Goal: Transaction & Acquisition: Purchase product/service

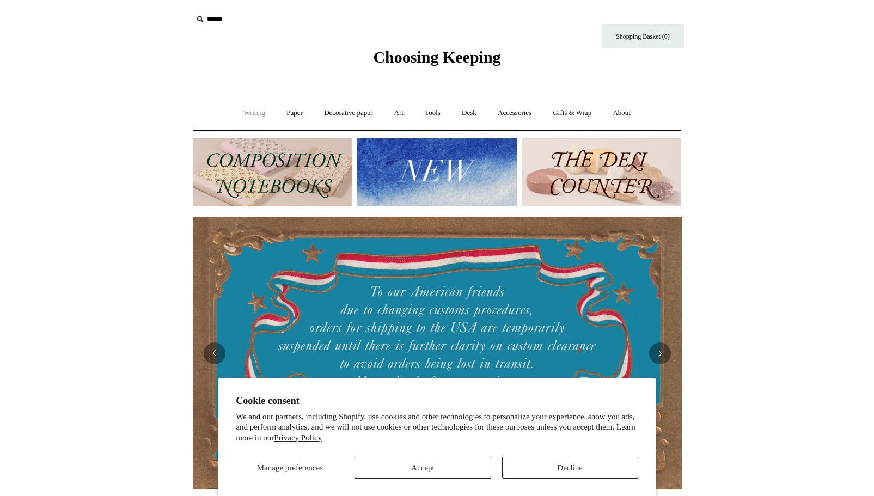
click at [241, 117] on link "Writing +" at bounding box center [254, 113] width 41 height 29
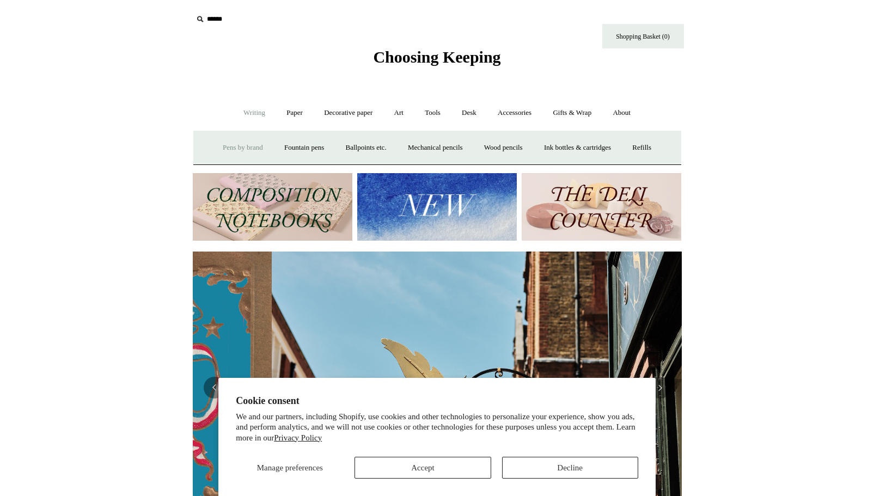
scroll to position [0, 489]
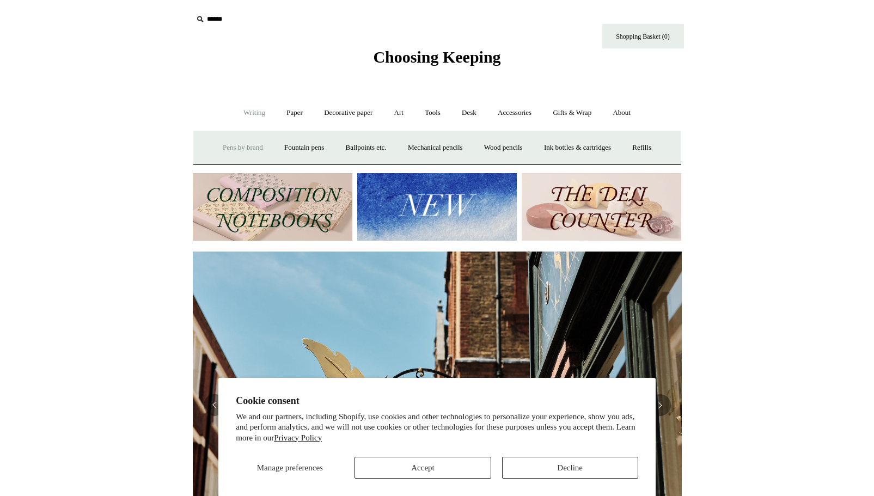
click at [246, 154] on link "Pens by brand +" at bounding box center [243, 147] width 60 height 29
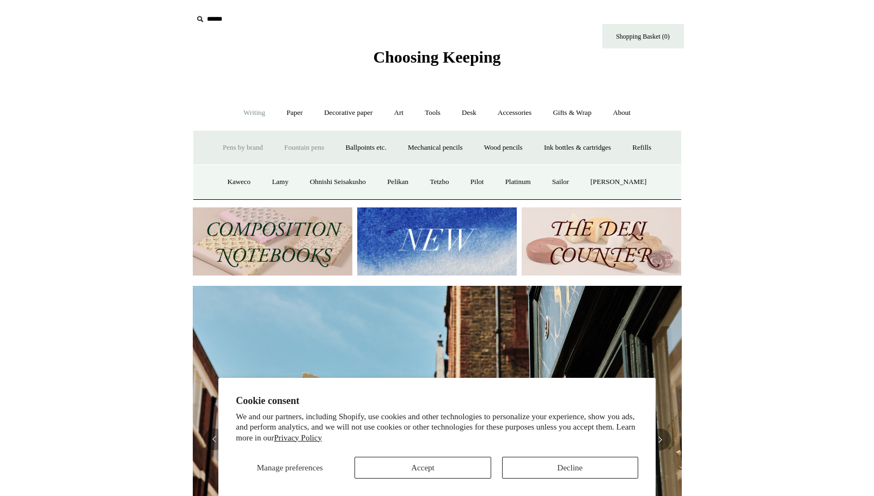
click at [320, 150] on link "Fountain pens +" at bounding box center [303, 147] width 59 height 29
click at [320, 150] on link "Fountain pens -" at bounding box center [303, 147] width 59 height 29
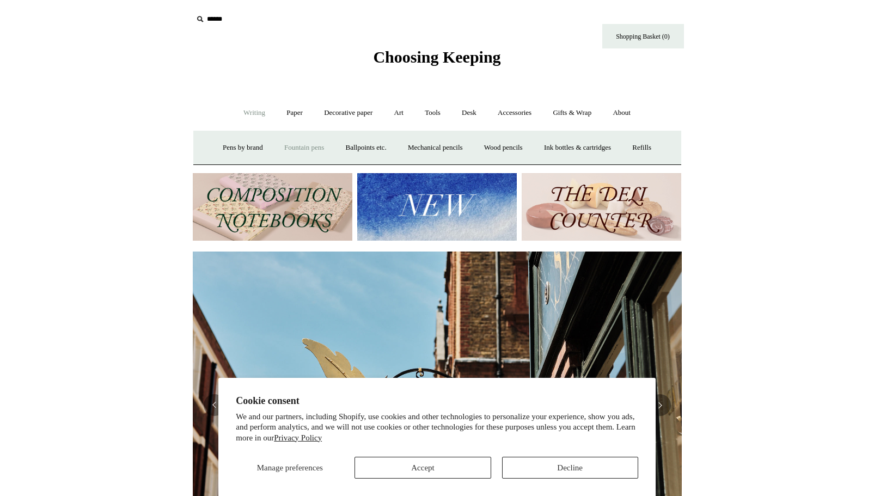
click at [320, 146] on link "Fountain pens +" at bounding box center [303, 147] width 59 height 29
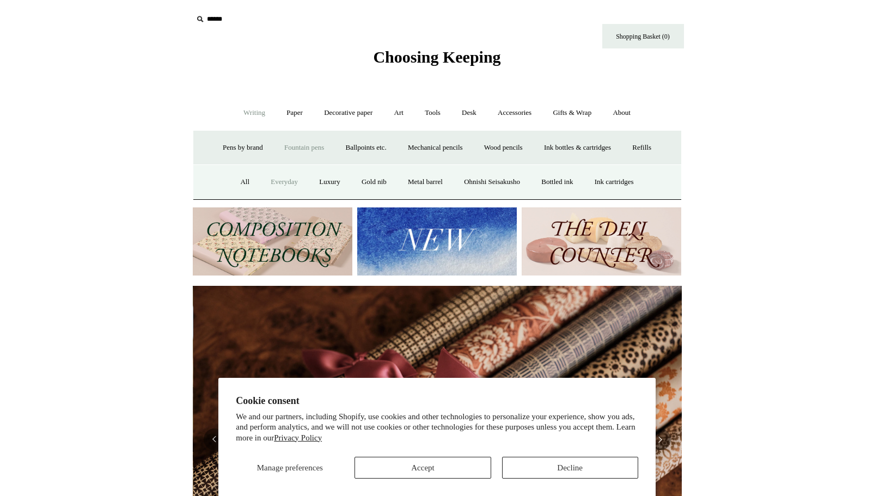
scroll to position [0, 978]
click at [261, 197] on link "Everyday" at bounding box center [284, 182] width 47 height 29
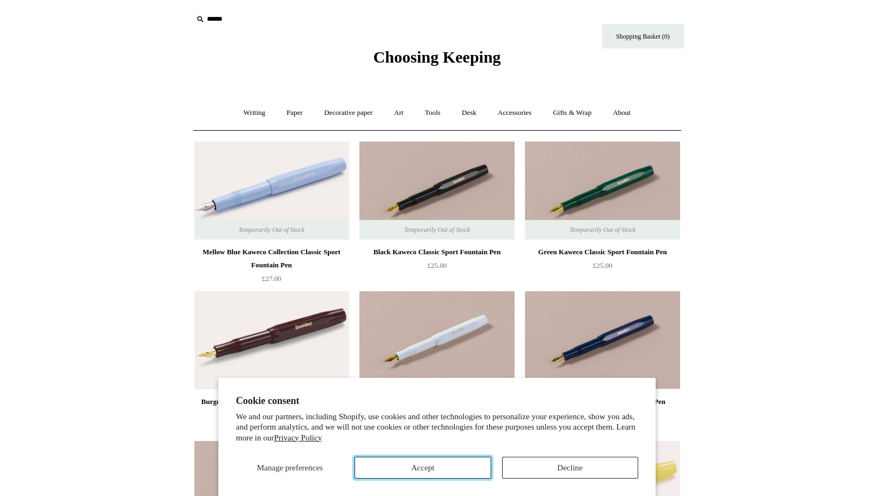
click at [440, 472] on button "Accept" at bounding box center [422, 468] width 136 height 22
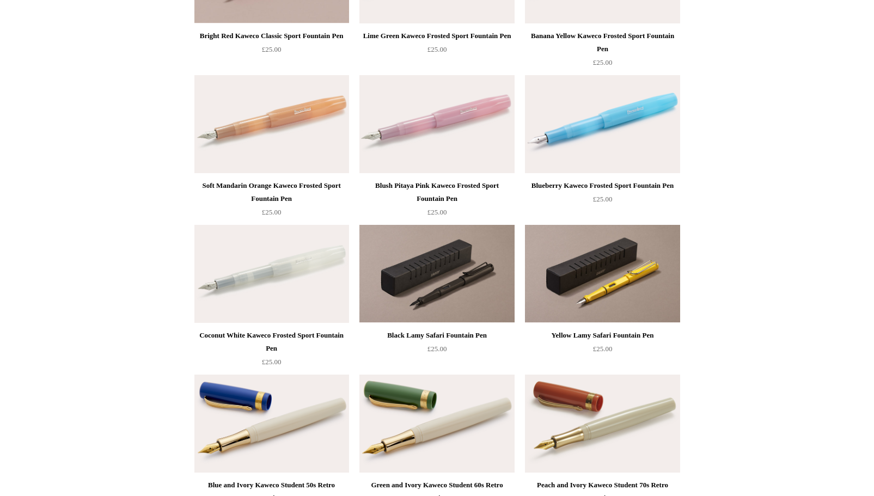
scroll to position [461, 0]
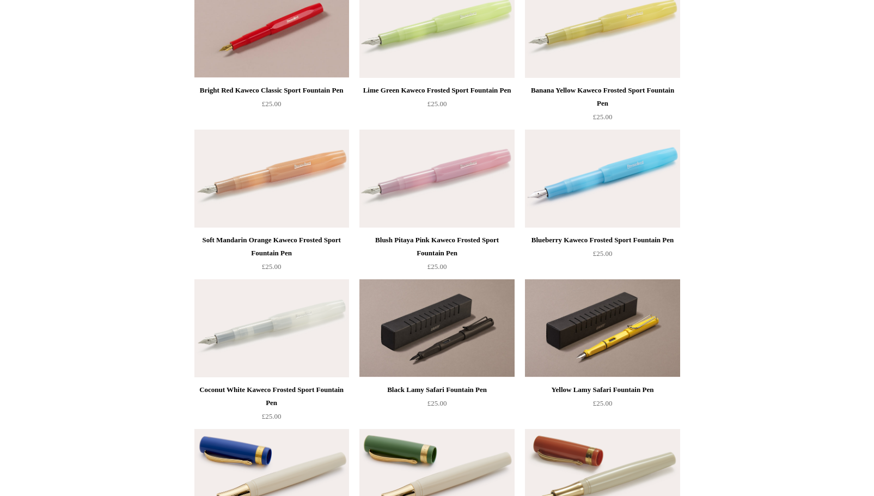
click at [425, 391] on div "Black Lamy Safari Fountain Pen" at bounding box center [436, 389] width 149 height 13
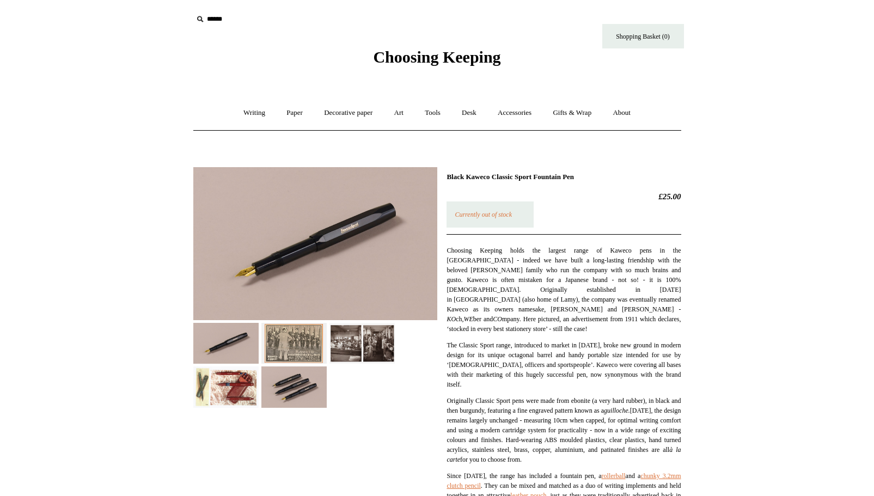
click at [260, 333] on div at bounding box center [315, 283] width 244 height 249
click at [240, 341] on img at bounding box center [225, 343] width 65 height 41
click at [330, 250] on img at bounding box center [315, 243] width 244 height 153
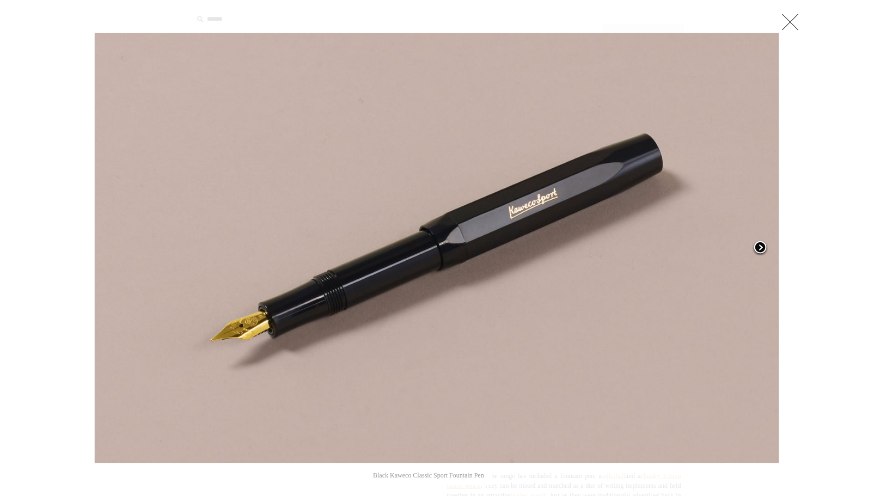
click at [761, 243] on span at bounding box center [760, 248] width 16 height 16
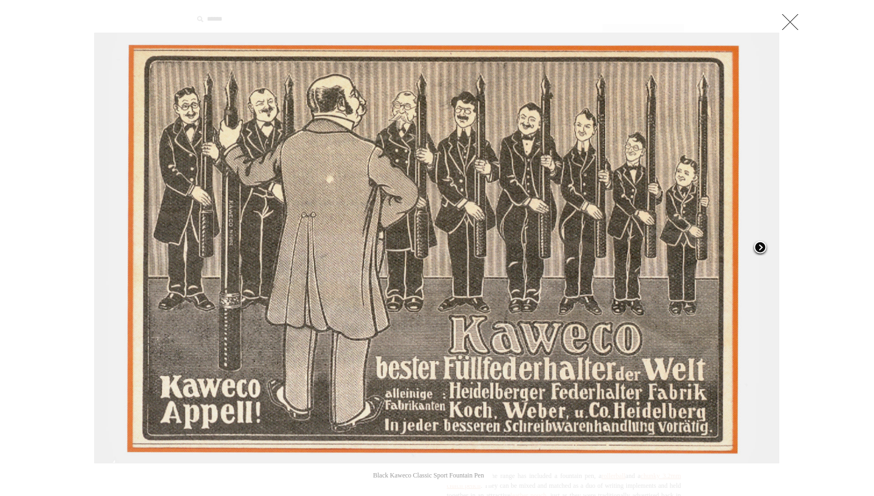
click at [761, 243] on span at bounding box center [760, 248] width 16 height 16
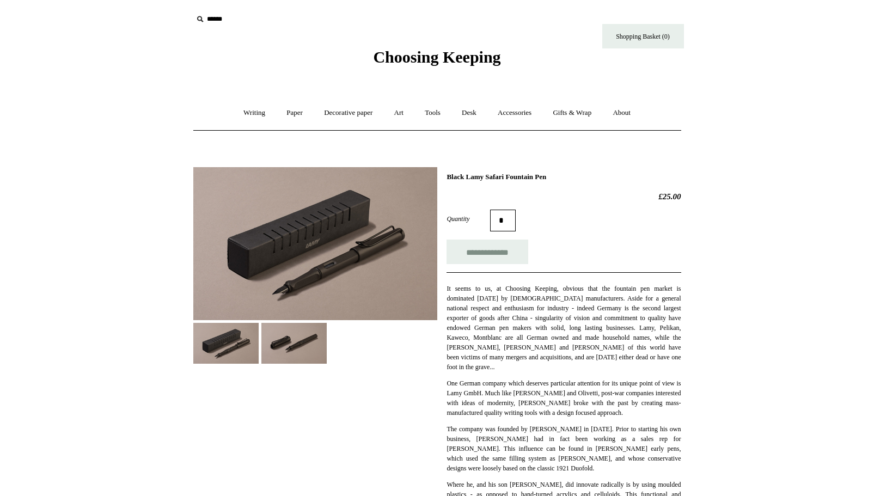
click at [335, 273] on img at bounding box center [315, 243] width 244 height 153
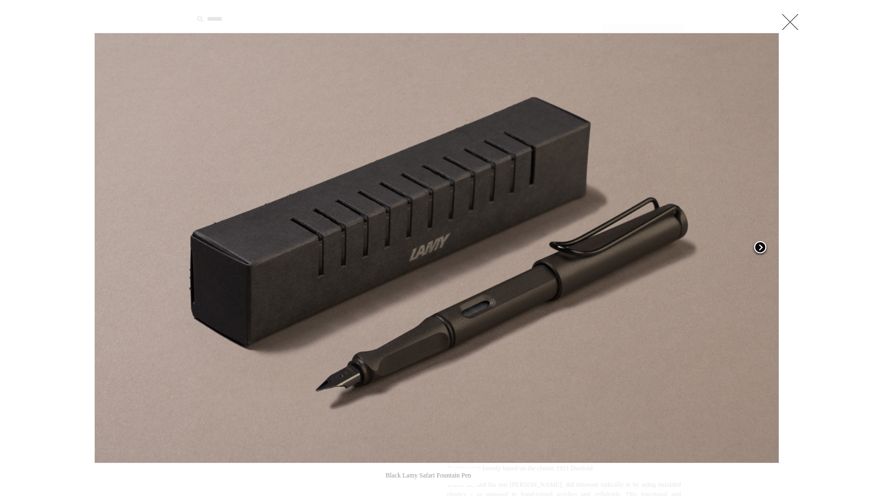
click at [761, 246] on span at bounding box center [760, 248] width 16 height 16
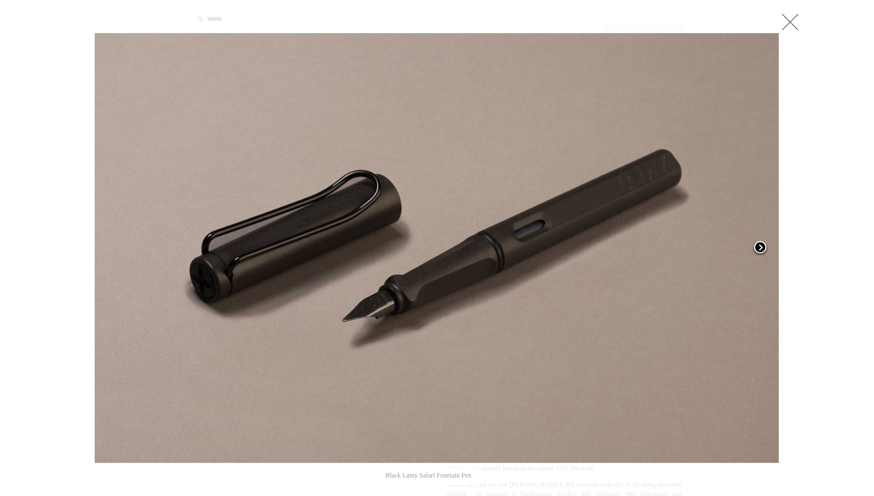
click at [759, 247] on span at bounding box center [760, 248] width 16 height 16
